Goal: Understand process/instructions: Learn how to perform a task or action

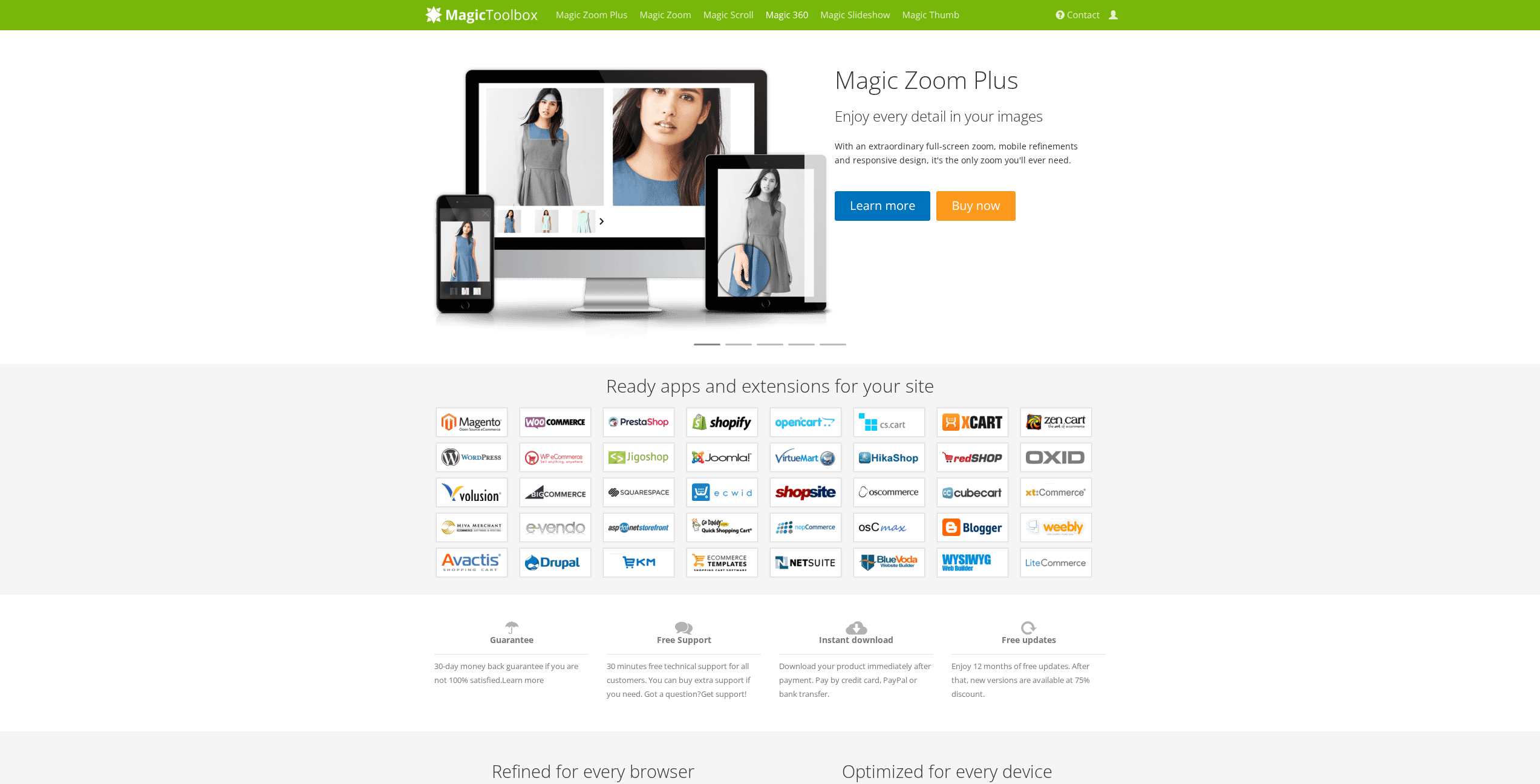
click at [789, 15] on link "Magic 360" at bounding box center [787, 15] width 55 height 31
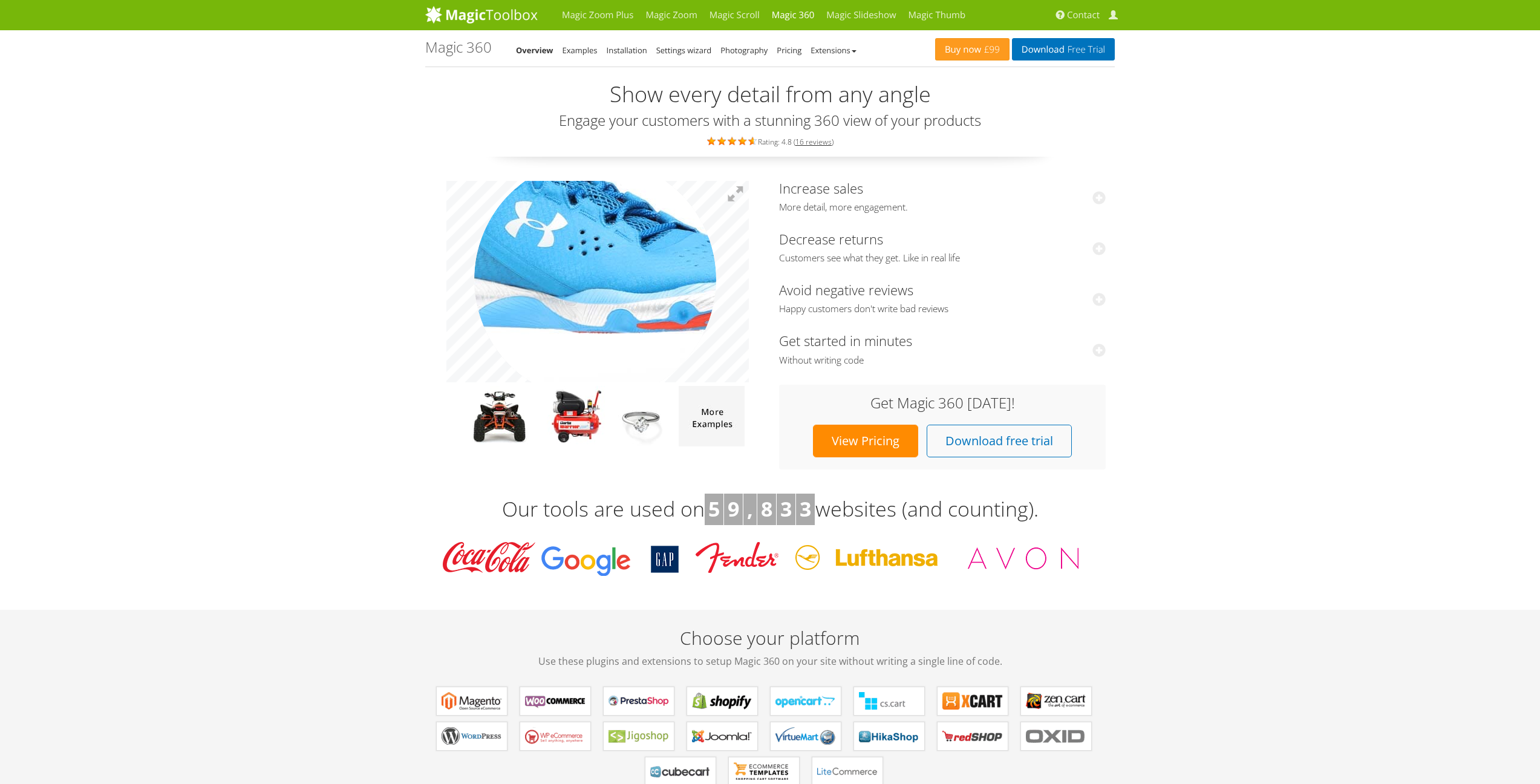
click at [570, 278] on img at bounding box center [600, 284] width 605 height 403
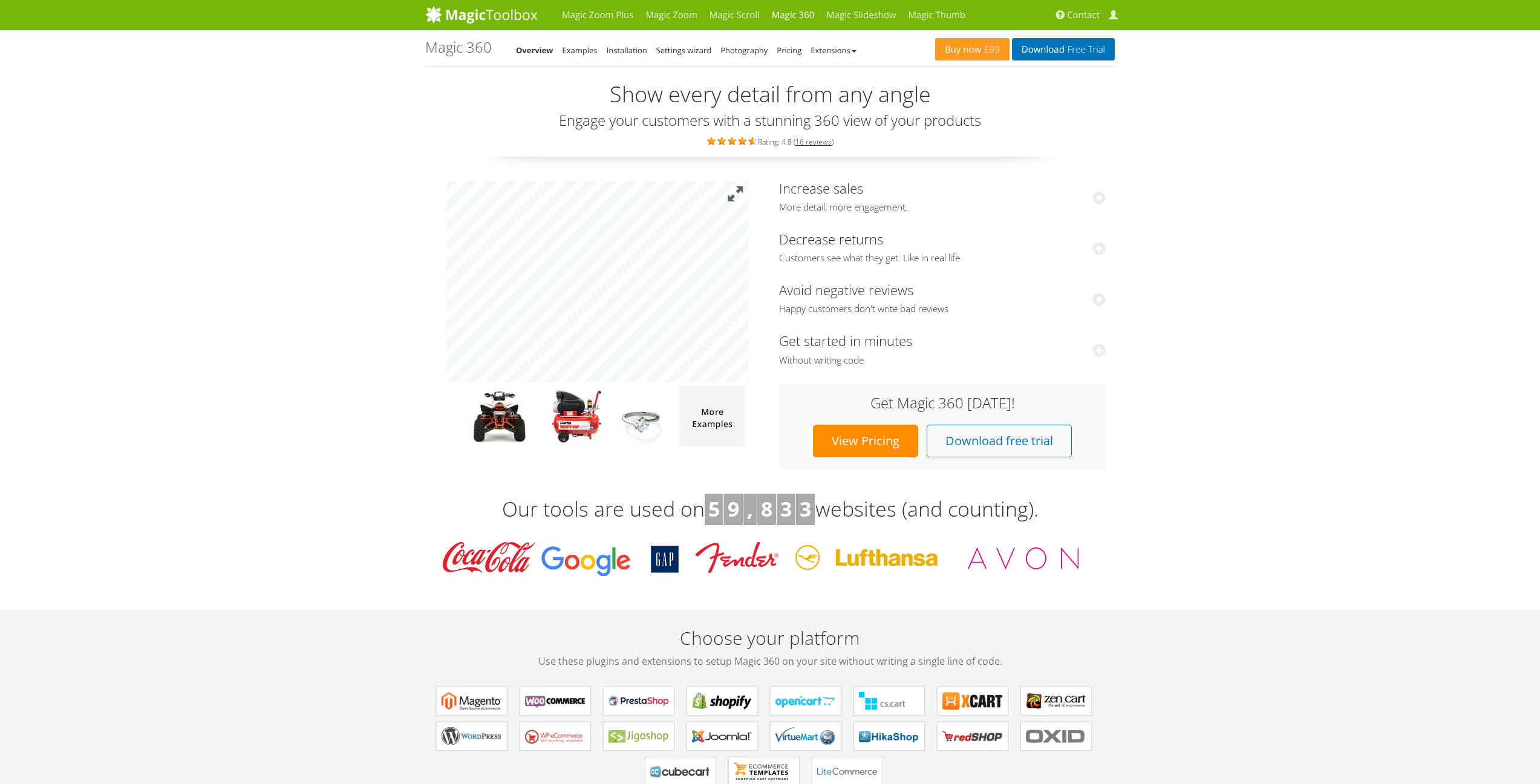
click at [734, 194] on button at bounding box center [735, 194] width 27 height 27
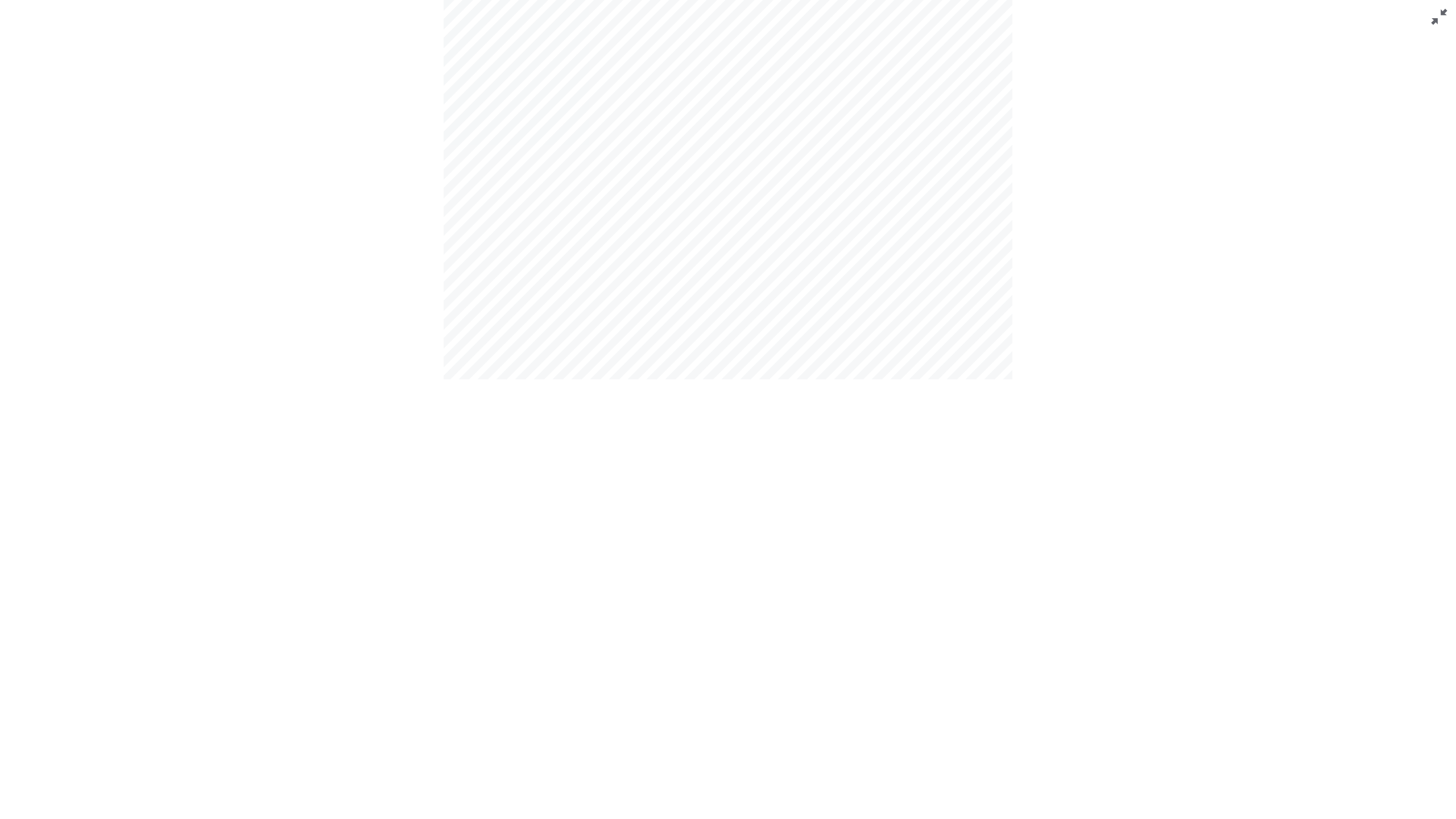
click at [1430, 17] on button at bounding box center [1438, 17] width 34 height 34
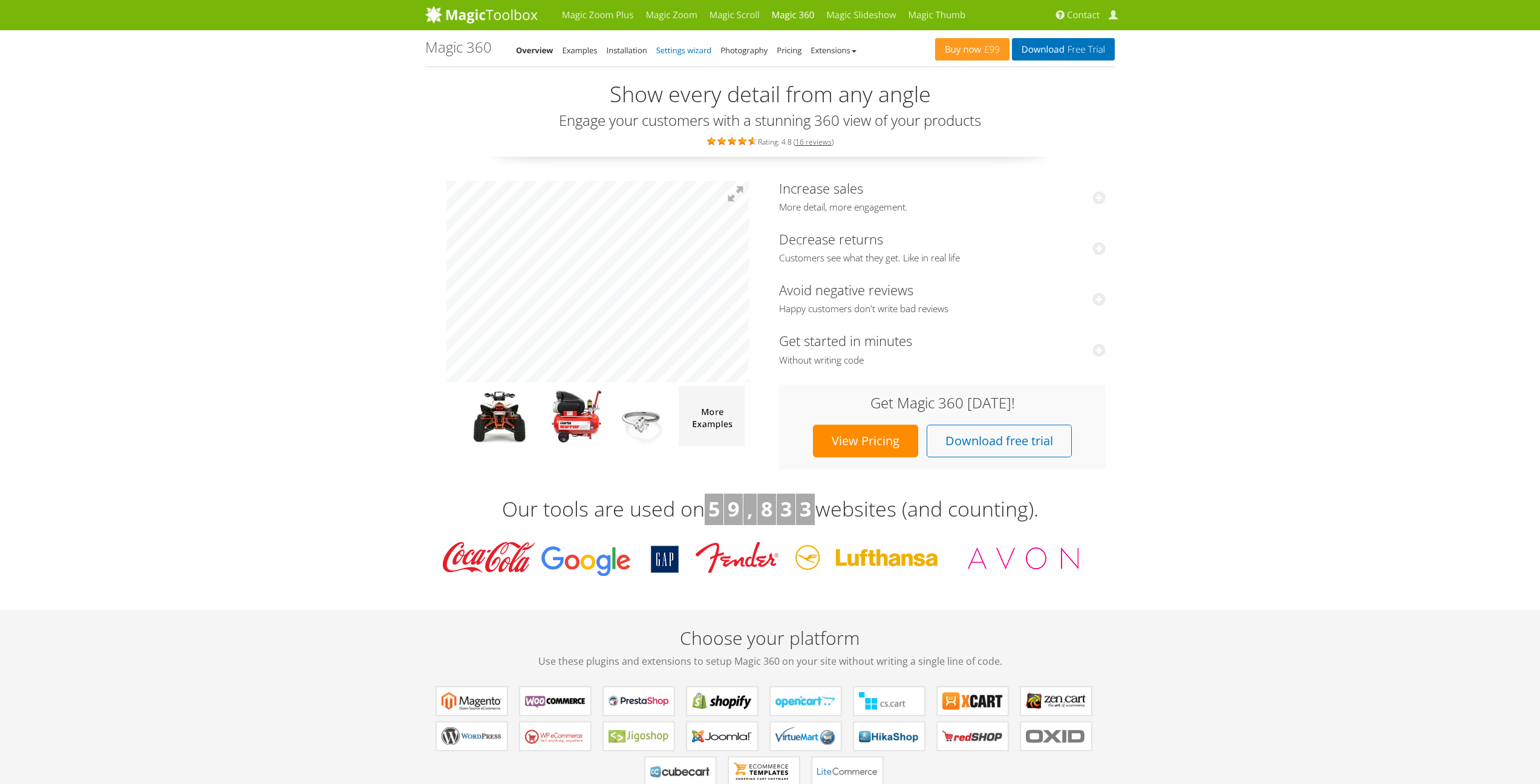
click at [686, 50] on link "Settings wizard" at bounding box center [684, 49] width 55 height 11
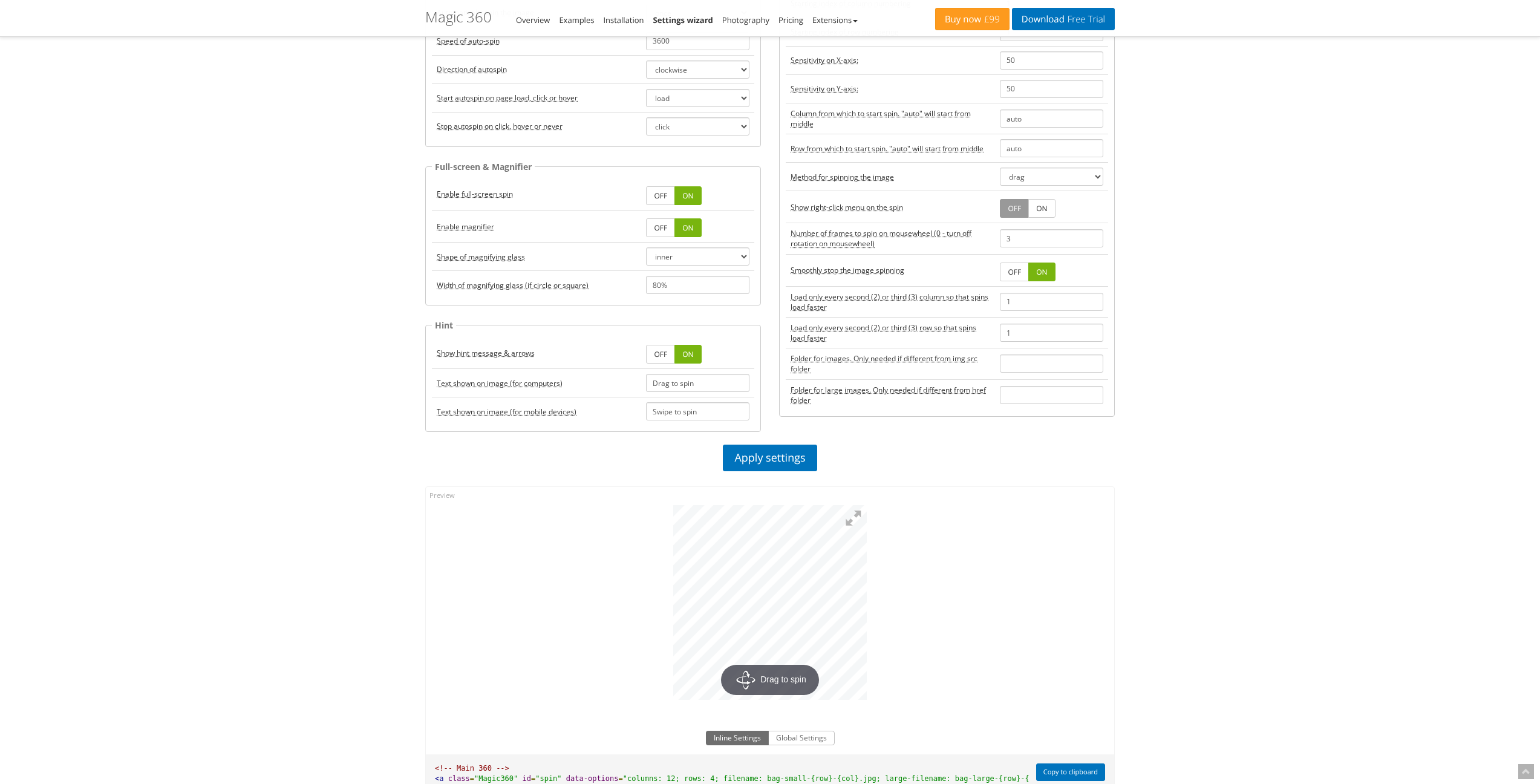
scroll to position [508, 0]
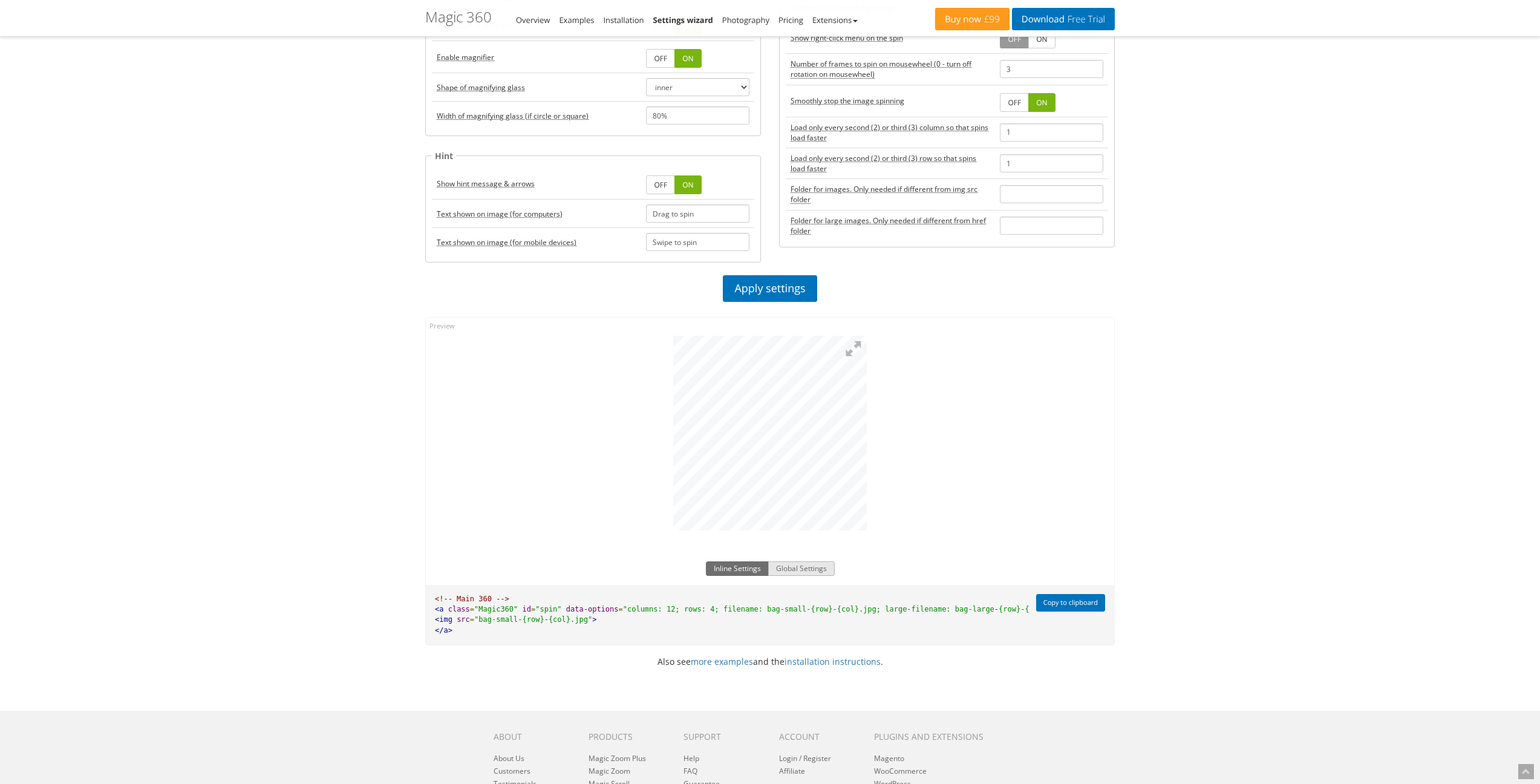
click at [815, 566] on button "Global Settings" at bounding box center [801, 568] width 66 height 15
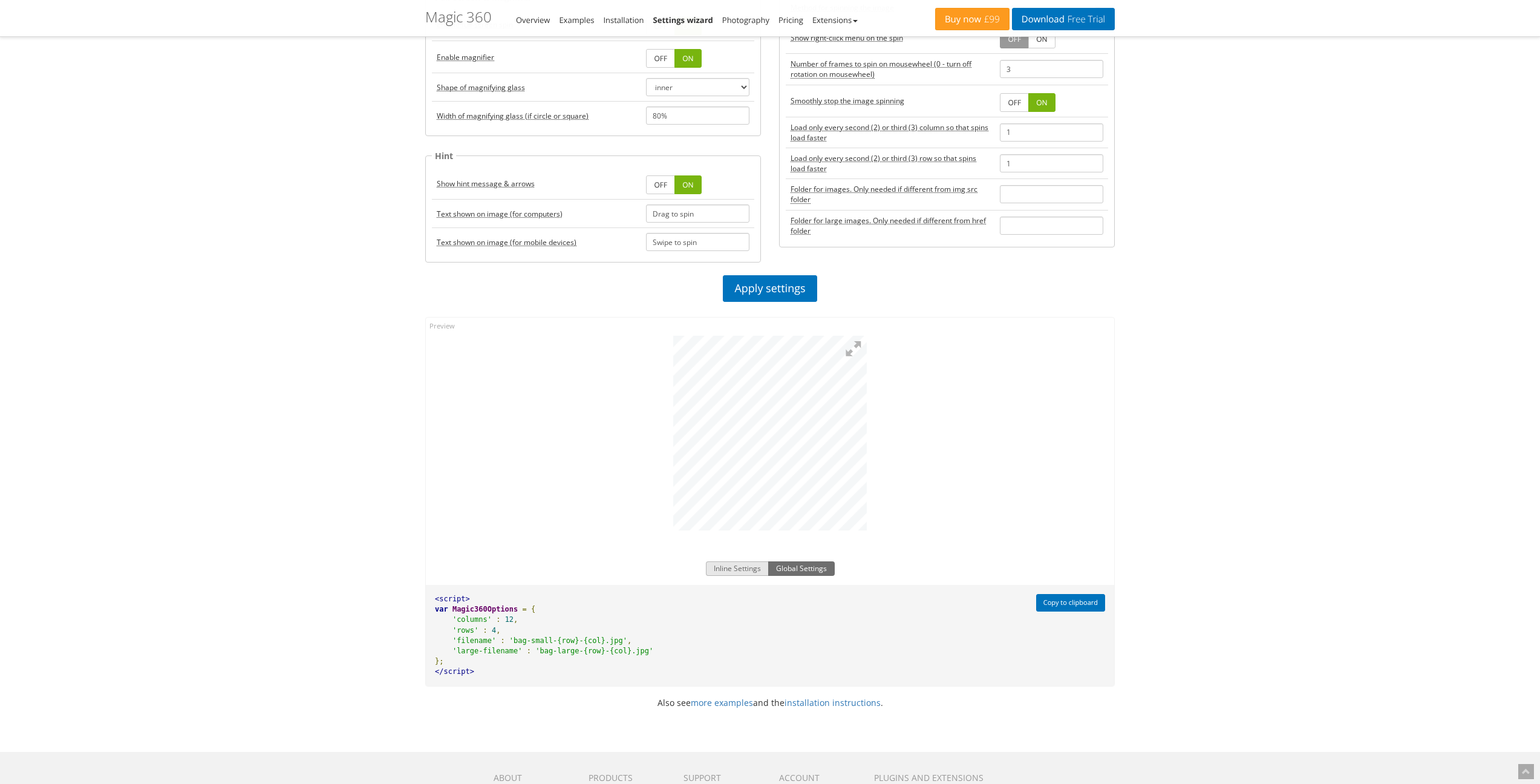
click at [752, 562] on button "Inline Settings" at bounding box center [738, 568] width 63 height 15
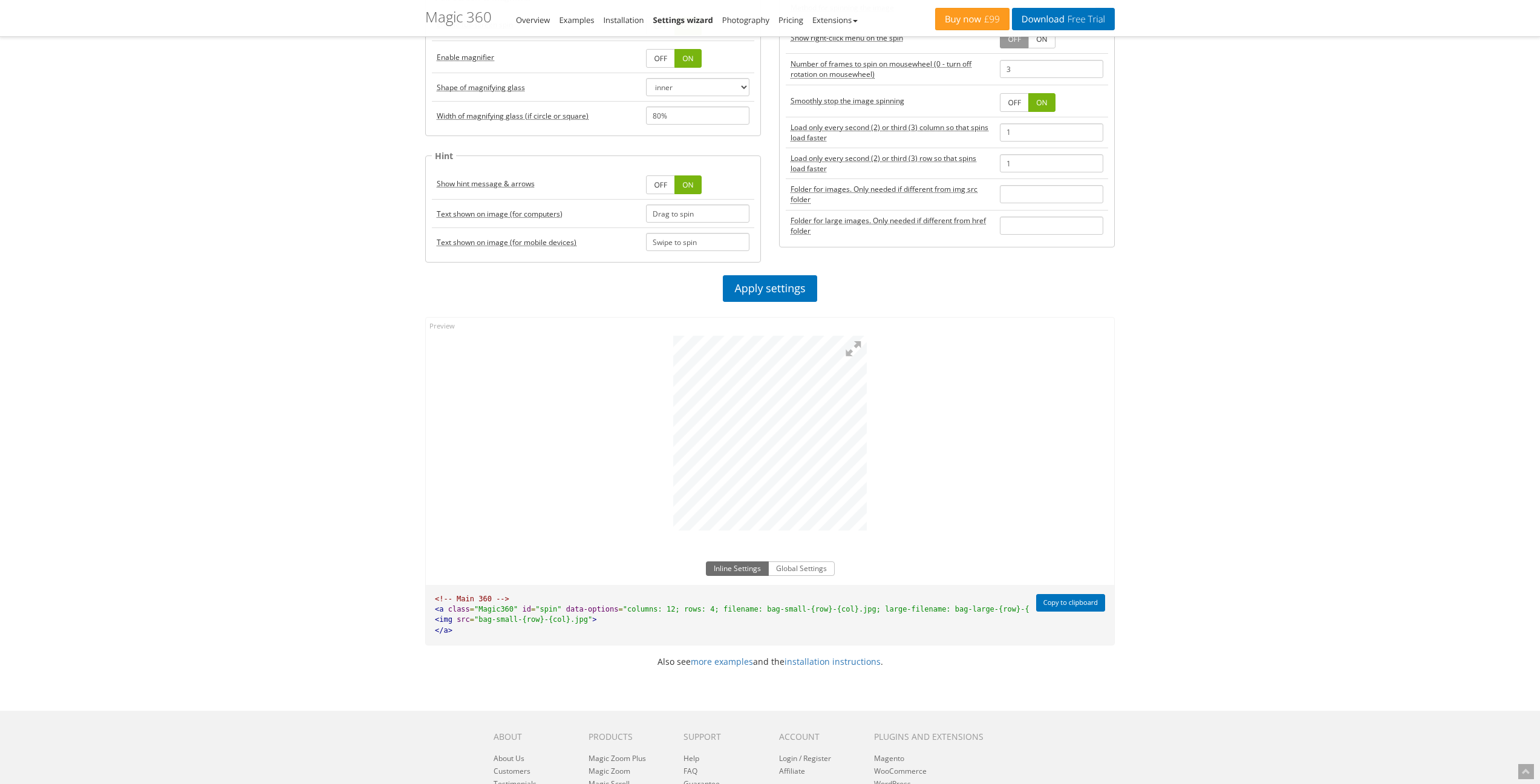
scroll to position [669, 0]
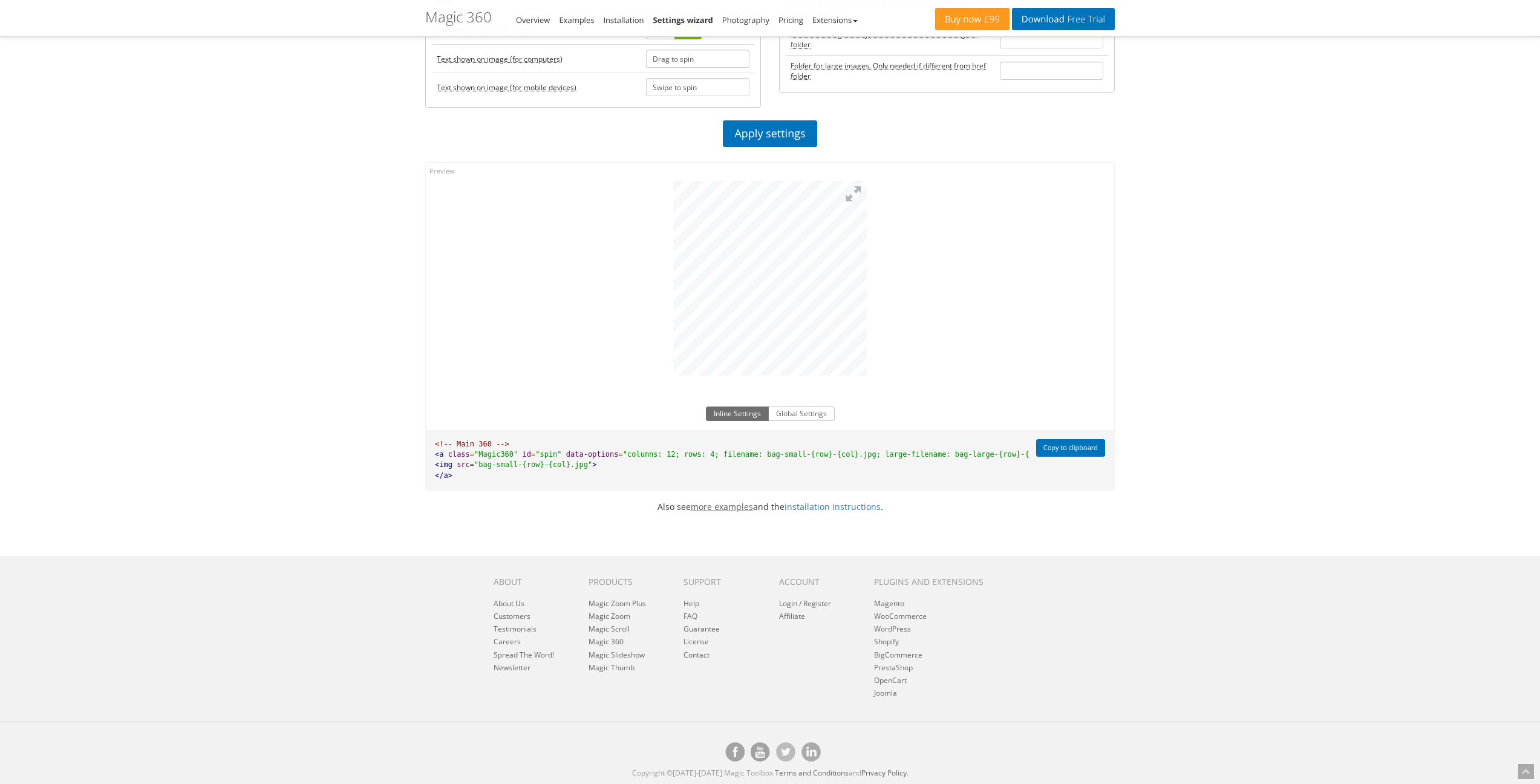
click at [729, 508] on link "more examples" at bounding box center [722, 506] width 62 height 12
